Goal: Download file/media

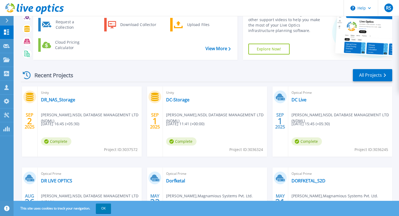
scroll to position [27, 0]
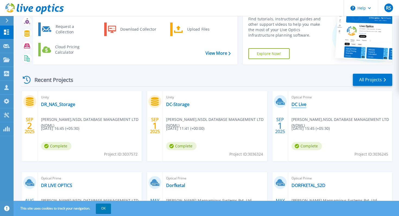
click at [300, 105] on link "DC Live" at bounding box center [298, 104] width 15 height 5
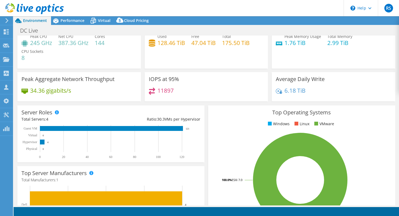
select select "USD"
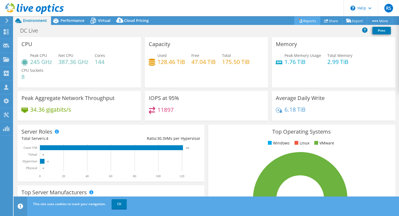
click at [302, 22] on link "Reports" at bounding box center [307, 21] width 26 height 8
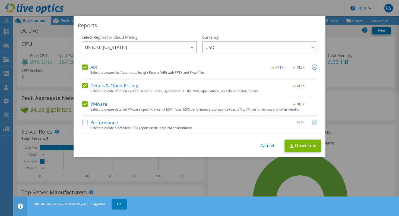
click at [113, 122] on label "Performance" at bounding box center [100, 122] width 36 height 5
click at [0, 0] on input "Performance" at bounding box center [0, 0] width 0 height 0
click at [248, 50] on span "USD" at bounding box center [260, 47] width 111 height 11
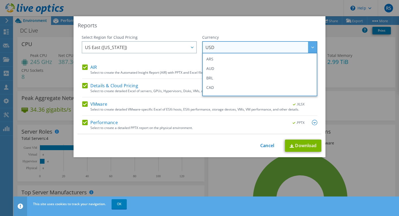
click at [273, 130] on div "Performance .PPTX Select to create a detailed PPTX report on the physical envir…" at bounding box center [199, 127] width 235 height 14
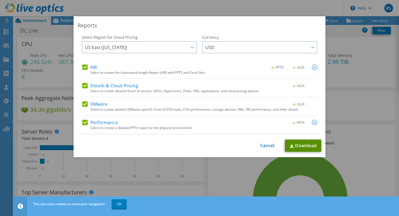
click at [298, 148] on link "Download" at bounding box center [303, 146] width 36 height 12
